Goal: Answer question/provide support: Share knowledge or assist other users

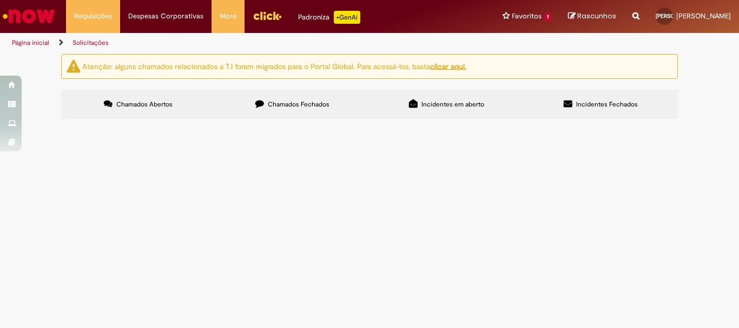
click at [285, 101] on span "Chamados Fechados" at bounding box center [299, 104] width 62 height 9
click at [0, 0] on span "[PERSON_NAME] e [PERSON_NAME]" at bounding box center [0, 0] width 0 height 0
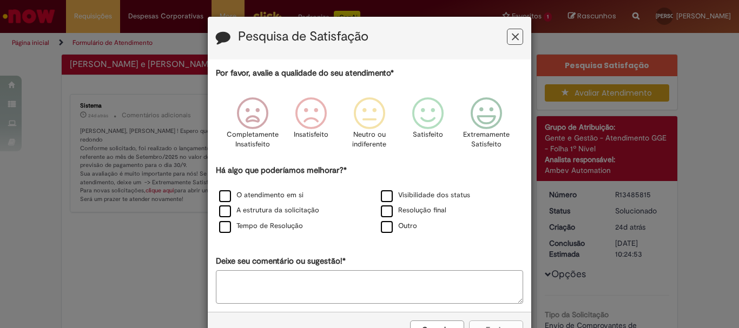
click at [513, 37] on icon "Feedback" at bounding box center [515, 36] width 7 height 11
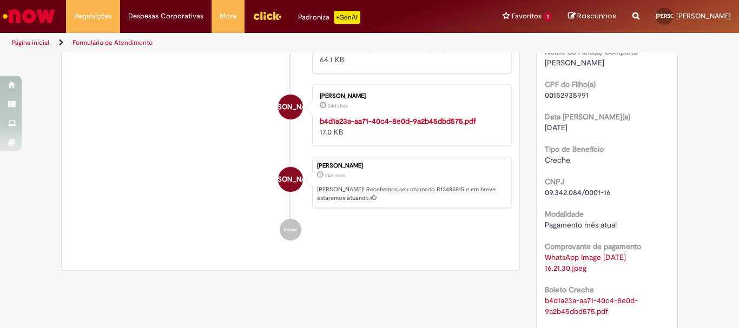
scroll to position [457, 0]
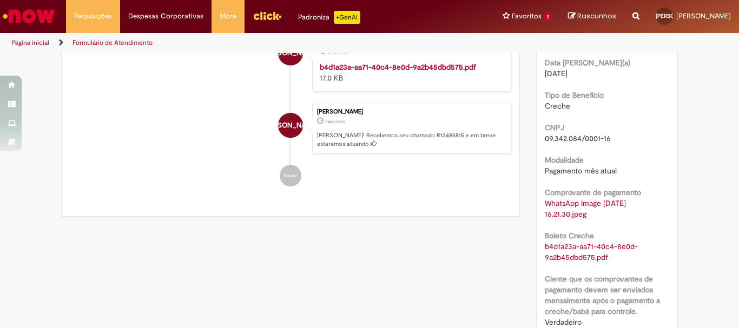
drag, startPoint x: 588, startPoint y: 270, endPoint x: 572, endPoint y: 252, distance: 24.1
click at [586, 271] on div "Tipo da Solicitação Envio de Comprovantes de Pagamento Favorecido [PERSON_NAME]…" at bounding box center [606, 234] width 125 height 793
click at [570, 251] on div "b4d1a23a-aa71-40c4-8e0d-9a2b45dbd575.pdf" at bounding box center [606, 252] width 125 height 22
click at [566, 248] on link "b4d1a23a-aa71-40c4-8e0d-9a2b45dbd575.pdf" at bounding box center [590, 252] width 93 height 21
click at [484, 306] on div "Verificar Código de Barras Aguardando Aprovação Aguardando atendimento Em andam…" at bounding box center [369, 125] width 633 height 1056
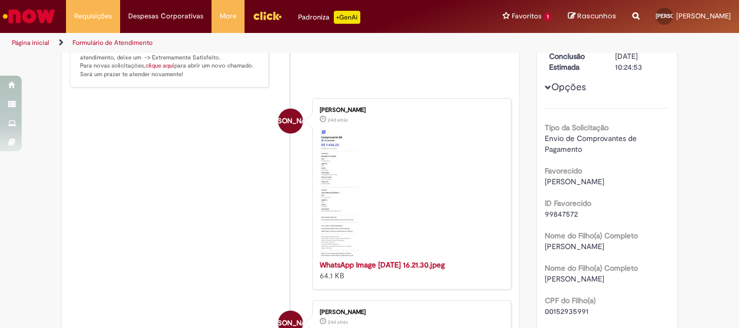
scroll to position [0, 0]
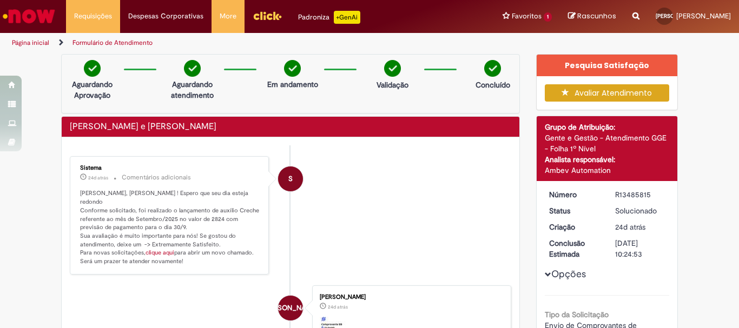
click at [569, 95] on icon "button" at bounding box center [567, 93] width 13 height 8
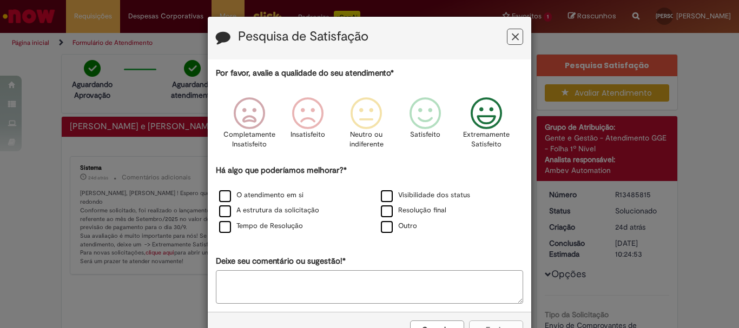
click at [489, 117] on icon "Feedback" at bounding box center [486, 113] width 41 height 32
click at [434, 122] on icon "Feedback" at bounding box center [428, 113] width 41 height 32
click at [260, 197] on label "O atendimento em si" at bounding box center [261, 195] width 84 height 10
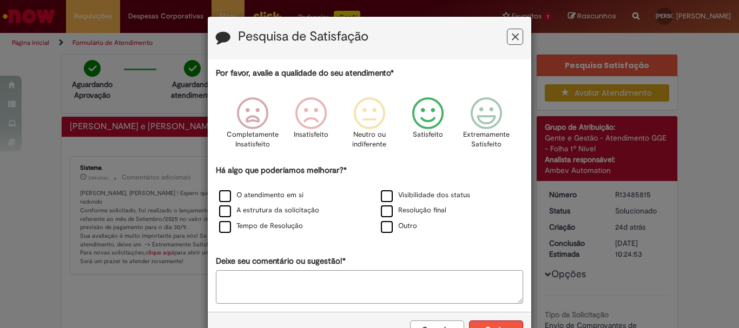
scroll to position [36, 0]
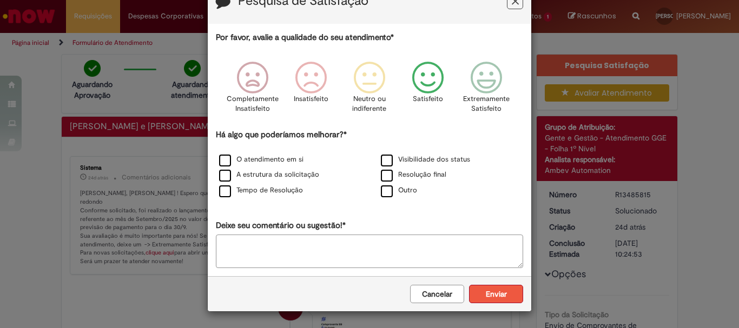
click at [497, 287] on button "Enviar" at bounding box center [496, 294] width 54 height 18
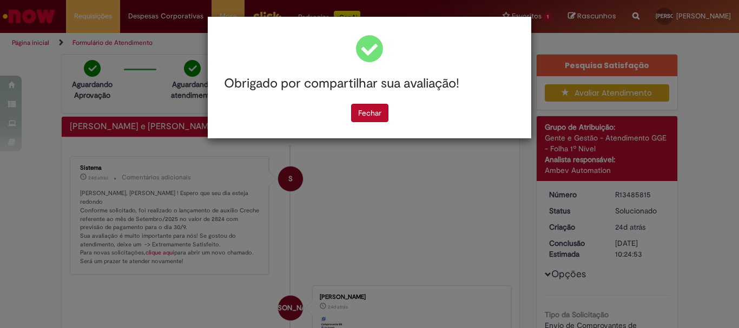
scroll to position [0, 0]
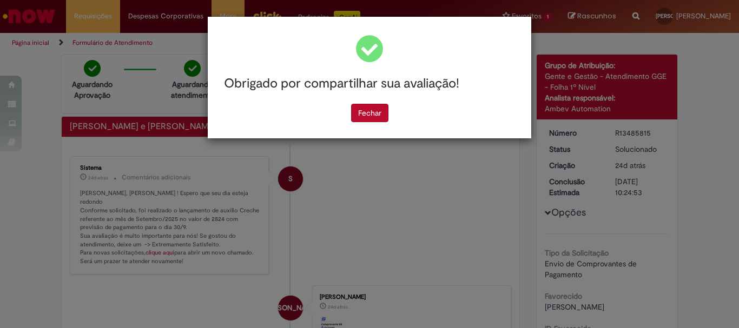
click at [364, 118] on button "Fechar" at bounding box center [369, 113] width 37 height 18
